Goal: Check status: Check status

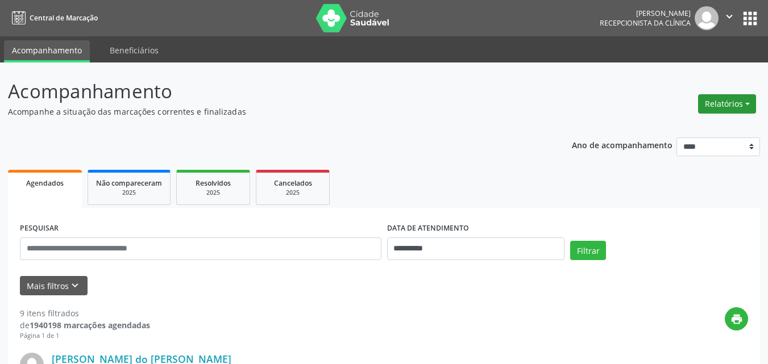
click at [739, 100] on button "Relatórios" at bounding box center [727, 103] width 58 height 19
click at [683, 135] on link "Agendamentos" at bounding box center [695, 129] width 122 height 16
select select "*"
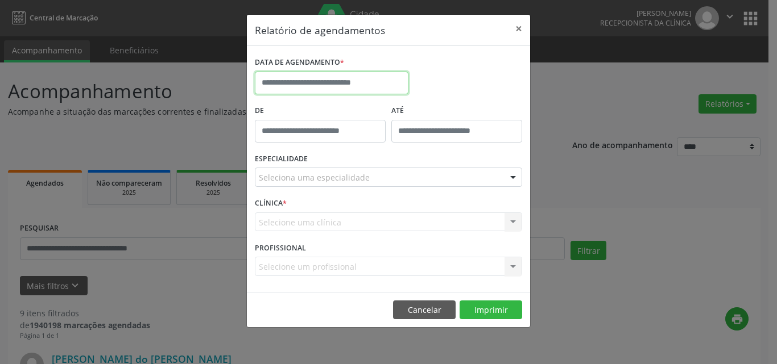
click at [331, 92] on input "text" at bounding box center [332, 83] width 154 height 23
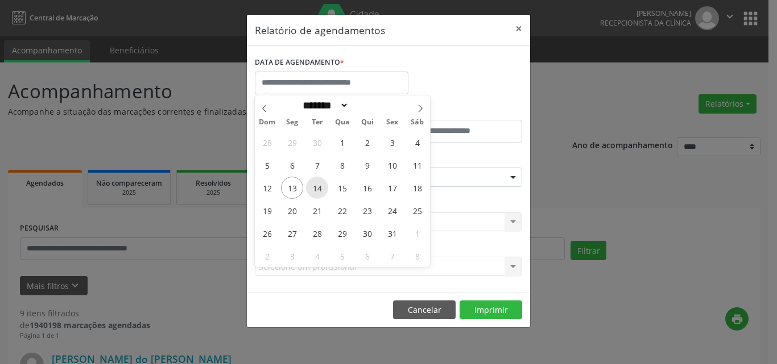
click at [320, 187] on span "14" at bounding box center [317, 188] width 22 height 22
type input "**********"
click at [336, 187] on span "15" at bounding box center [342, 188] width 22 height 22
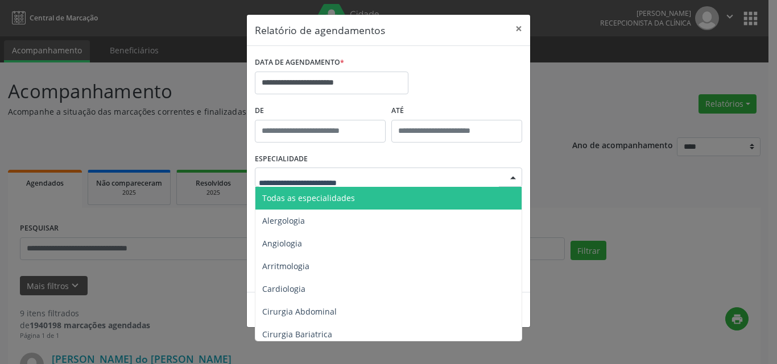
click at [378, 186] on div "Todas as especialidades Alergologia Angiologia Arritmologia Cardiologia Cirurgi…" at bounding box center [388, 177] width 267 height 19
drag, startPoint x: 377, startPoint y: 198, endPoint x: 380, endPoint y: 204, distance: 6.6
click at [377, 198] on span "Todas as especialidades" at bounding box center [389, 198] width 268 height 23
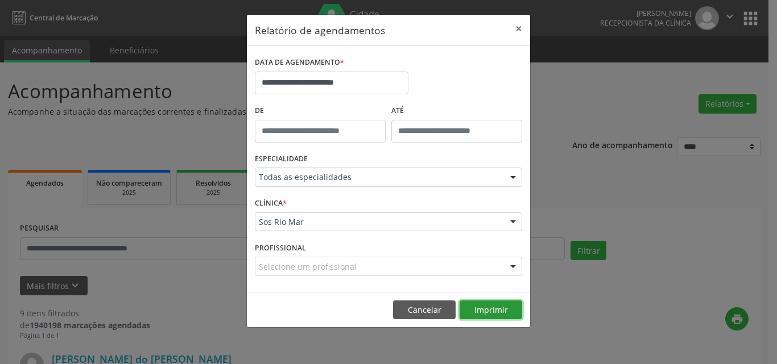
click at [504, 305] on button "Imprimir" at bounding box center [490, 310] width 63 height 19
